Goal: Transaction & Acquisition: Purchase product/service

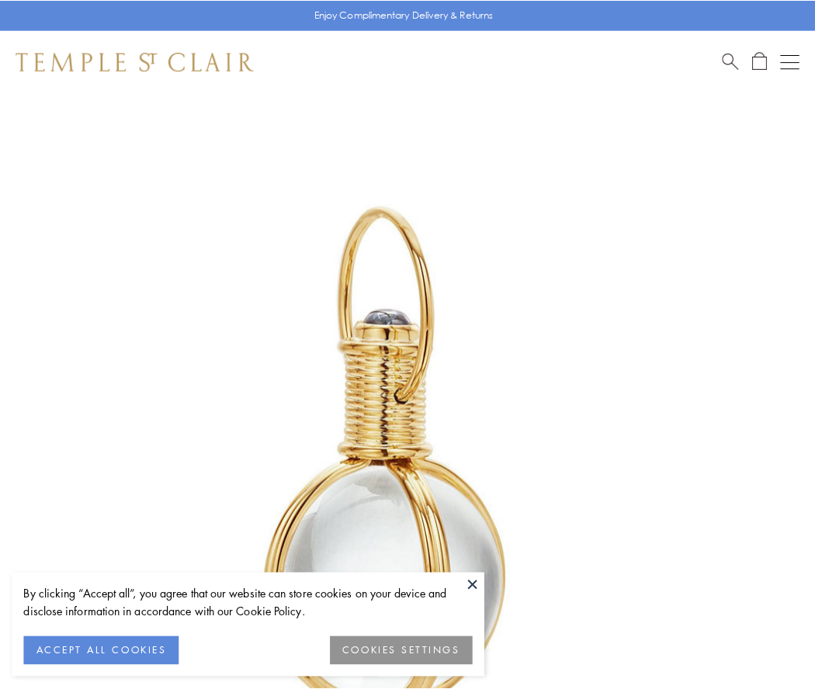
scroll to position [405, 0]
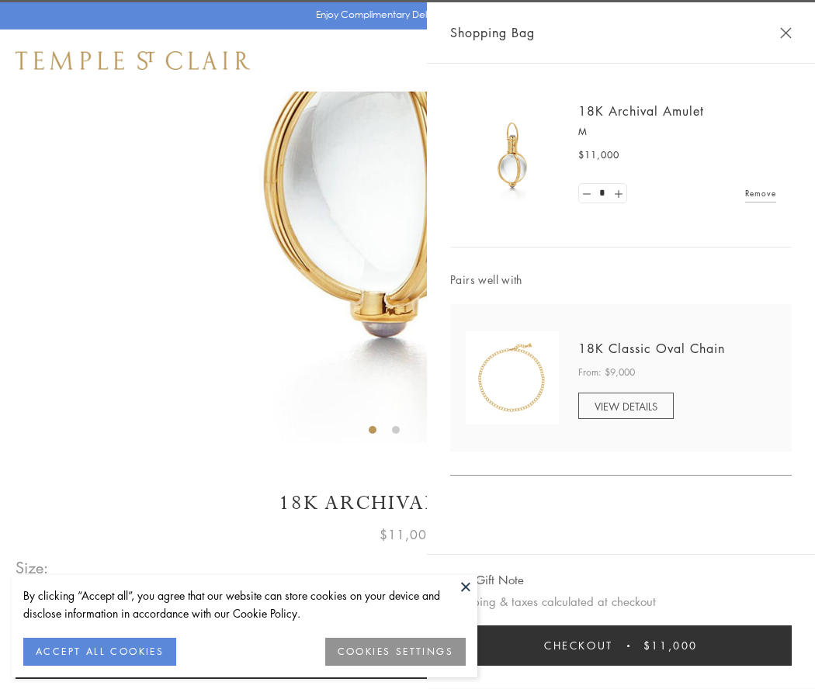
click at [621, 646] on button "Checkout $11,000" at bounding box center [621, 646] width 342 height 40
